Goal: Find specific page/section

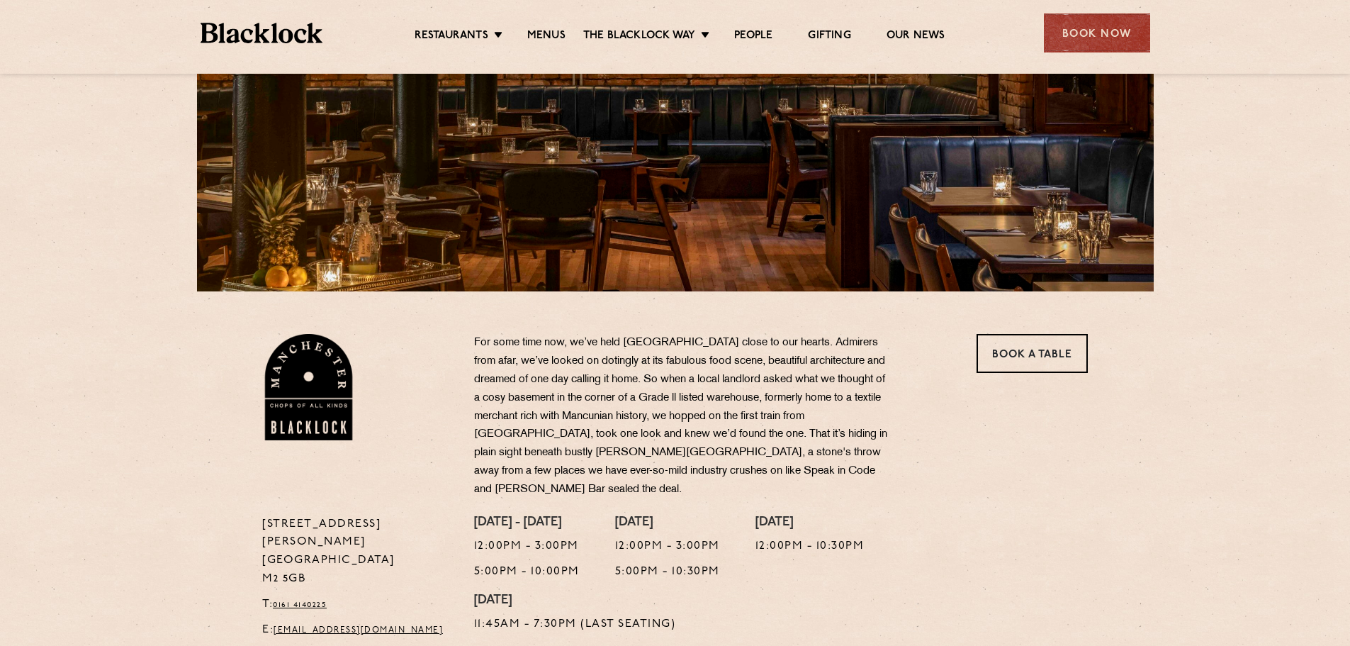
scroll to position [213, 0]
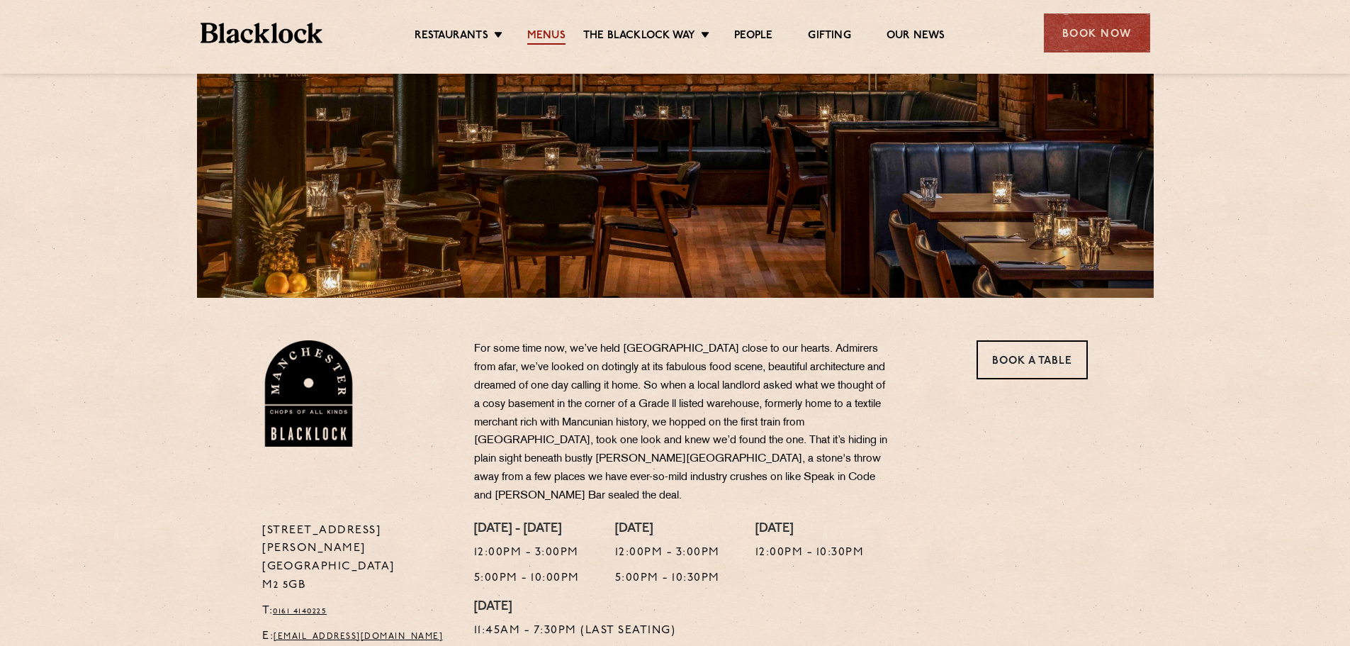
click at [543, 33] on link "Menus" at bounding box center [546, 37] width 38 height 16
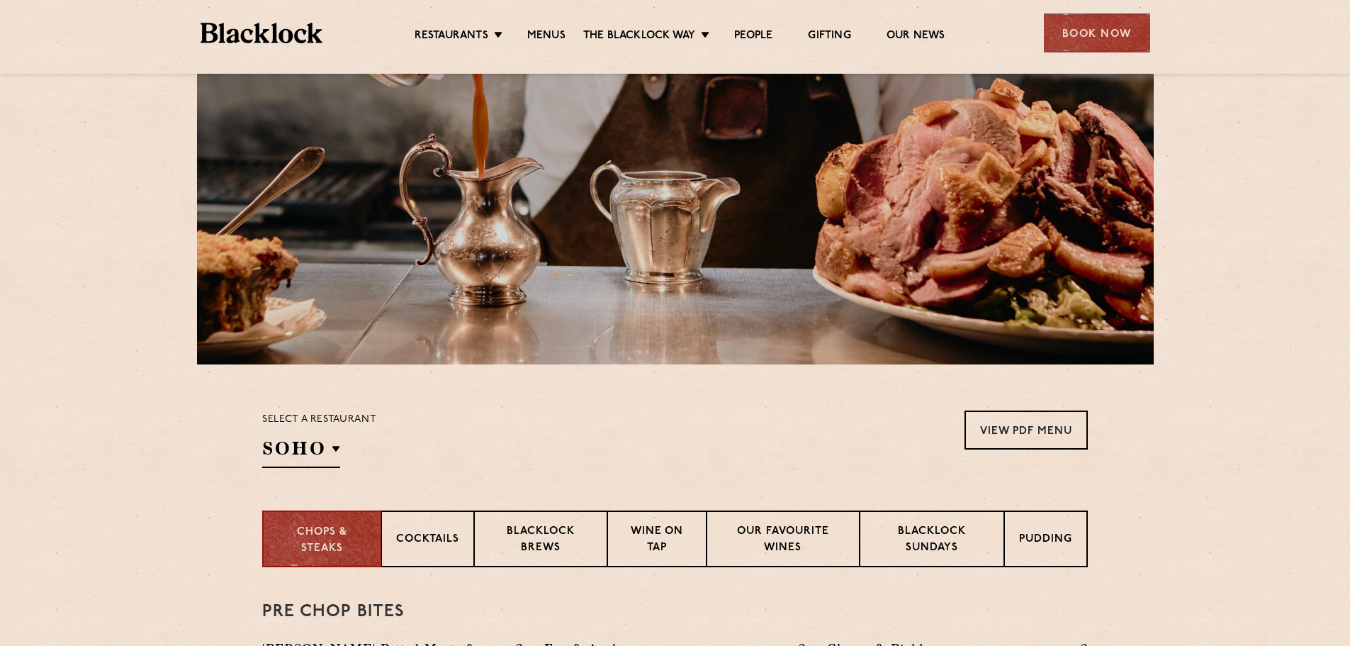
scroll to position [425, 0]
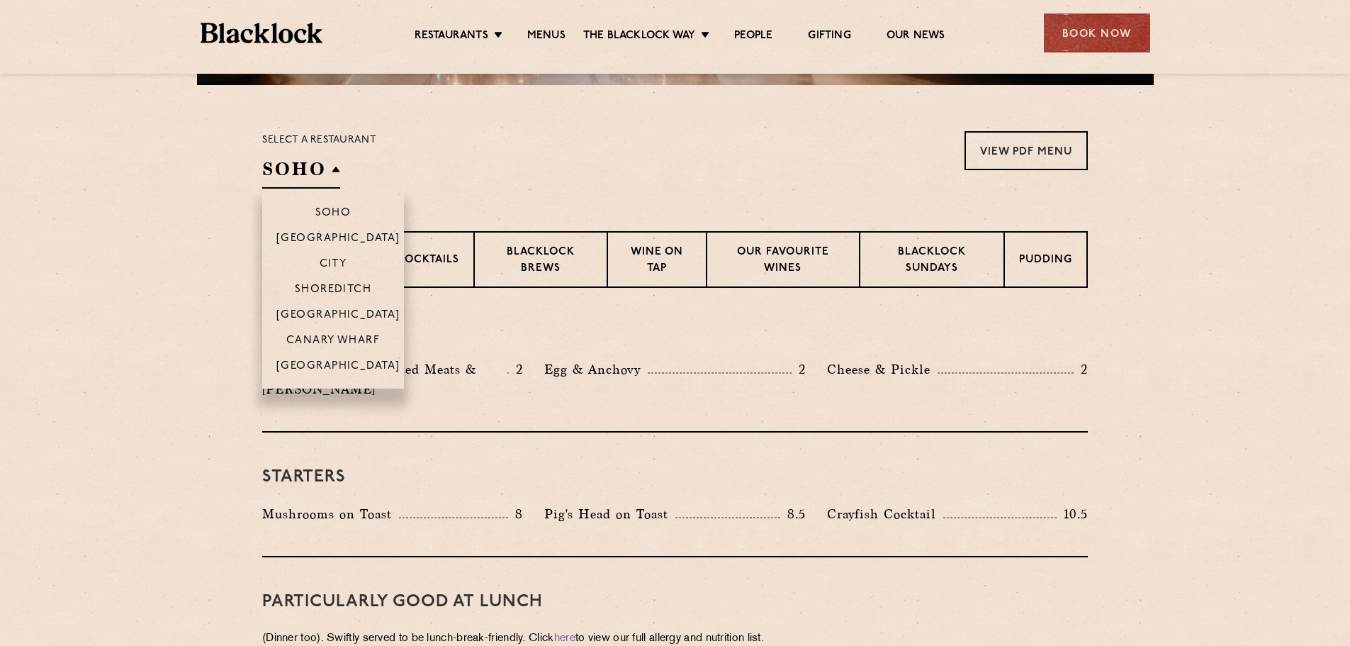
click at [308, 173] on h2 "SOHO" at bounding box center [301, 173] width 78 height 32
click at [334, 362] on p "[GEOGRAPHIC_DATA]" at bounding box center [338, 367] width 124 height 14
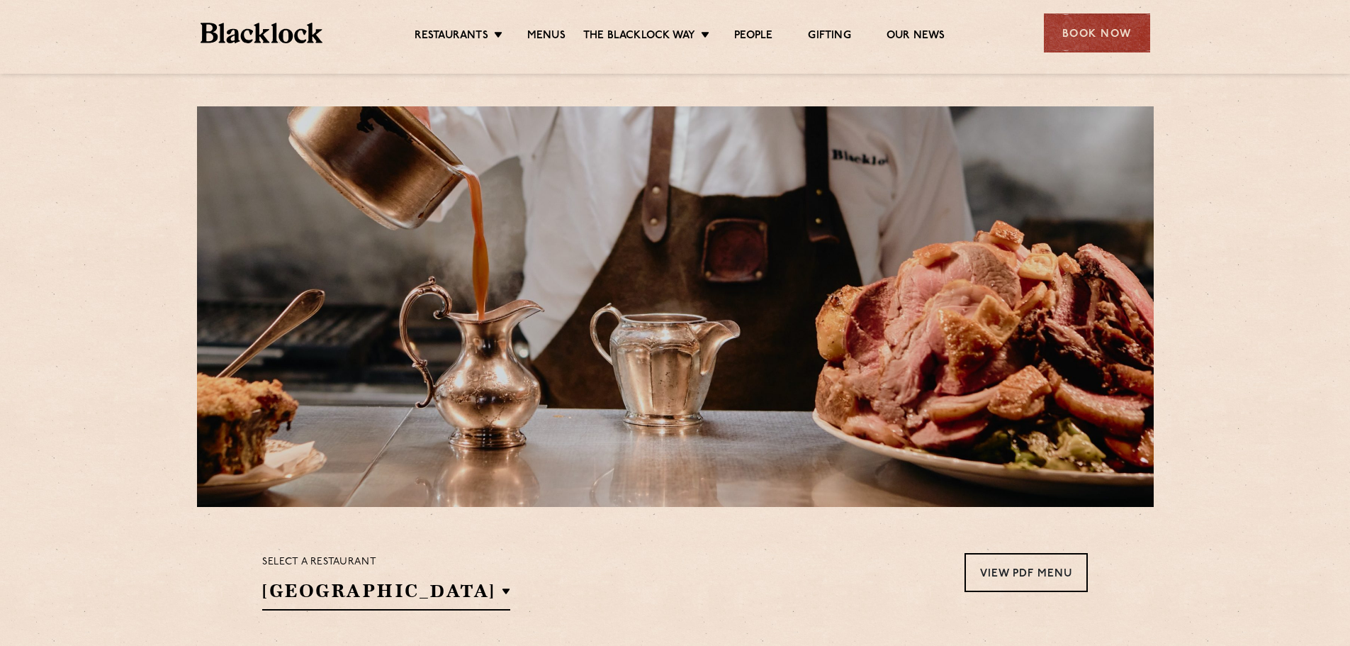
scroll to position [0, 0]
